Goal: Task Accomplishment & Management: Use online tool/utility

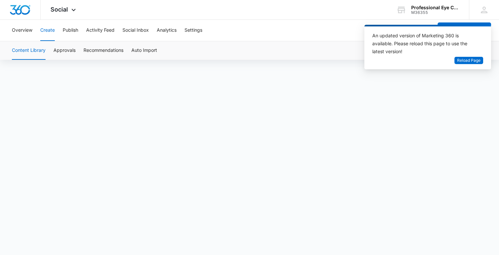
click at [463, 64] on button "Reload Page" at bounding box center [469, 61] width 29 height 8
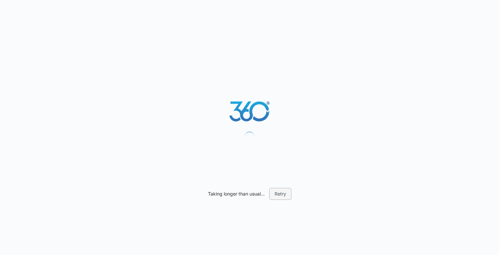
click at [283, 194] on button "Retry" at bounding box center [280, 194] width 22 height 12
click at [281, 195] on button "Retry" at bounding box center [280, 194] width 22 height 12
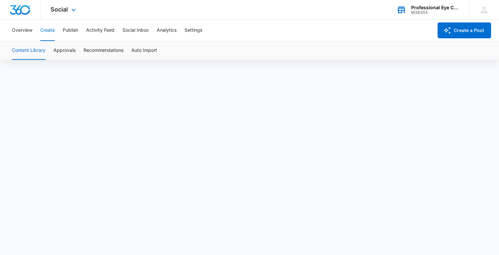
click at [445, 10] on div "Professional Eye Care" at bounding box center [435, 7] width 48 height 5
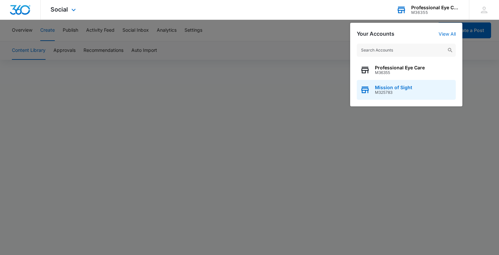
click at [386, 91] on span "M325783" at bounding box center [393, 92] width 37 height 5
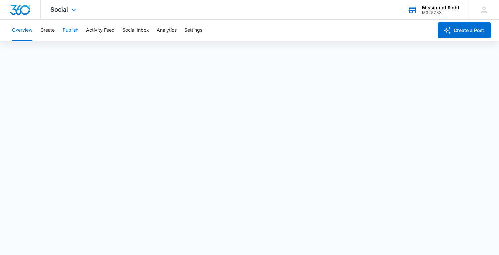
click at [68, 33] on button "Publish" at bounding box center [71, 30] width 16 height 21
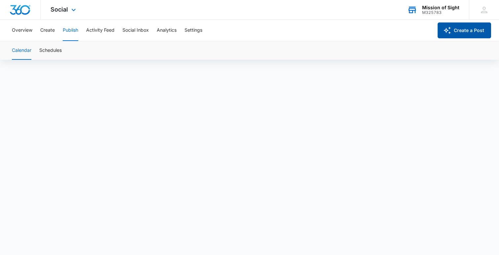
click at [478, 32] on button "Create a Post" at bounding box center [464, 30] width 53 height 16
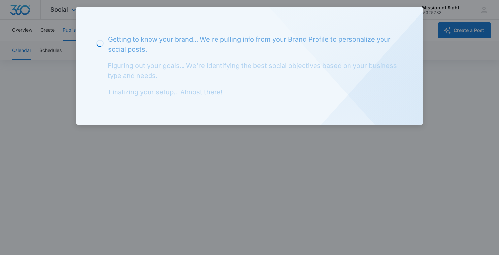
click at [403, 146] on div at bounding box center [249, 127] width 499 height 255
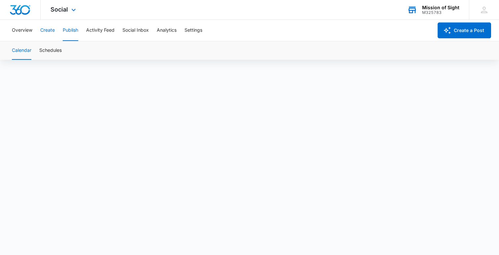
click at [42, 32] on button "Create" at bounding box center [47, 30] width 15 height 21
click at [52, 33] on button "Create" at bounding box center [47, 30] width 15 height 21
click at [76, 32] on button "Publish" at bounding box center [71, 30] width 16 height 21
click at [459, 32] on button "Create a Post" at bounding box center [464, 30] width 53 height 16
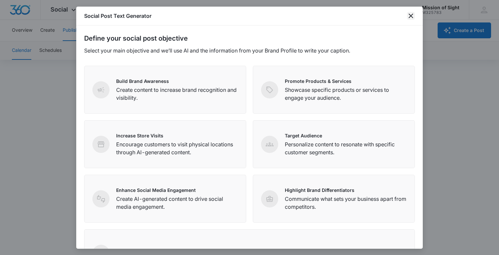
click at [411, 17] on icon "close" at bounding box center [411, 16] width 8 height 8
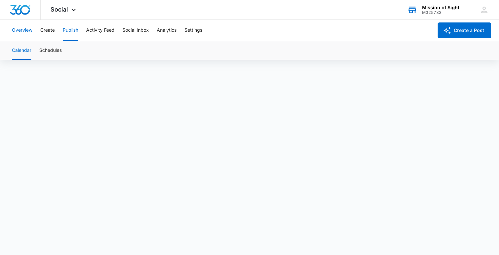
click at [18, 31] on button "Overview" at bounding box center [22, 30] width 20 height 21
click at [47, 33] on button "Create" at bounding box center [47, 30] width 15 height 21
click at [458, 12] on div "M325783" at bounding box center [440, 12] width 37 height 5
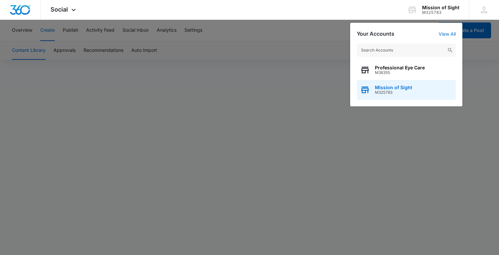
click at [412, 84] on div "Mission of Sight M325783" at bounding box center [406, 90] width 99 height 20
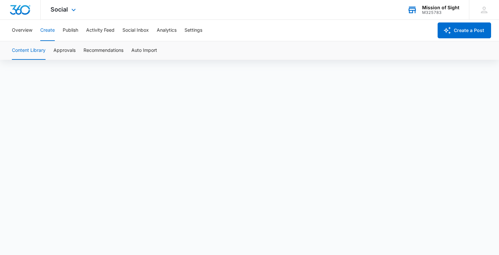
click at [440, 13] on div "M325783" at bounding box center [440, 12] width 37 height 5
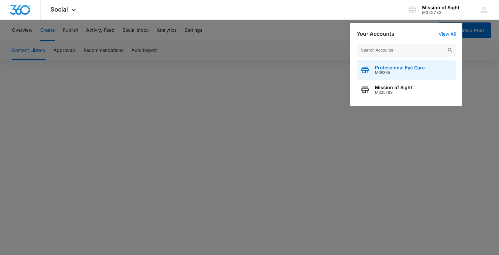
click at [410, 74] on span "M36355" at bounding box center [400, 72] width 50 height 5
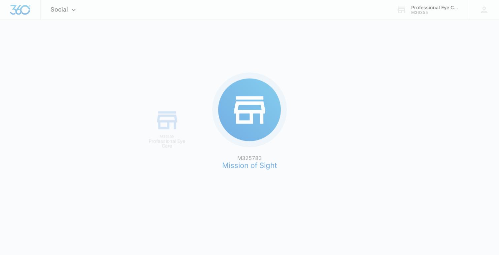
scroll to position [0, 0]
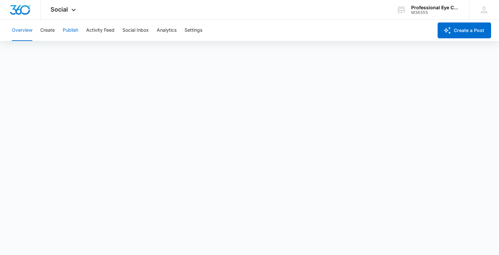
click at [70, 31] on button "Publish" at bounding box center [71, 30] width 16 height 21
click at [54, 30] on button "Create" at bounding box center [47, 30] width 15 height 21
